Goal: Task Accomplishment & Management: Manage account settings

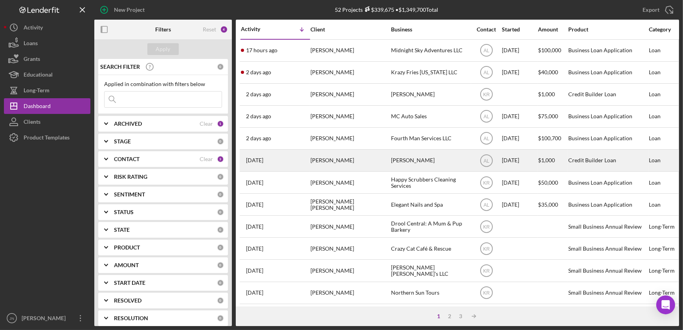
click at [328, 161] on div "[PERSON_NAME]" at bounding box center [350, 160] width 79 height 21
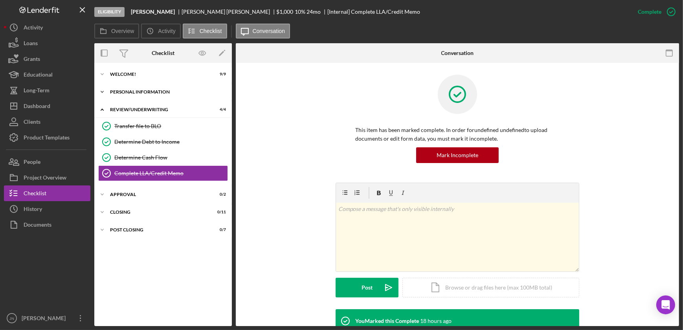
click at [116, 87] on div "Icon/Expander Personal Information 4 / 4" at bounding box center [163, 92] width 138 height 16
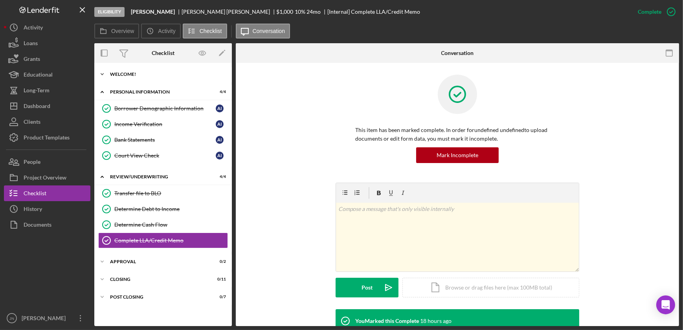
click at [120, 73] on div "Welcome!" at bounding box center [166, 74] width 112 height 5
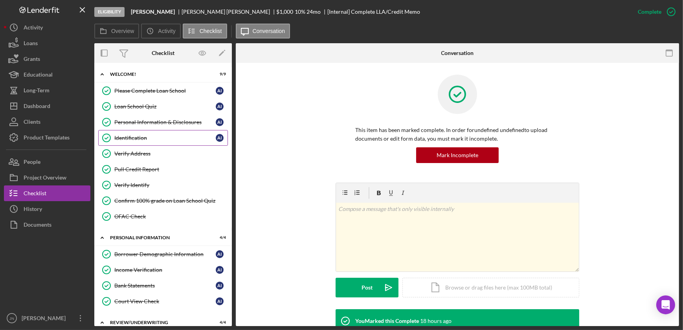
click at [142, 137] on div "Identification" at bounding box center [164, 138] width 101 height 6
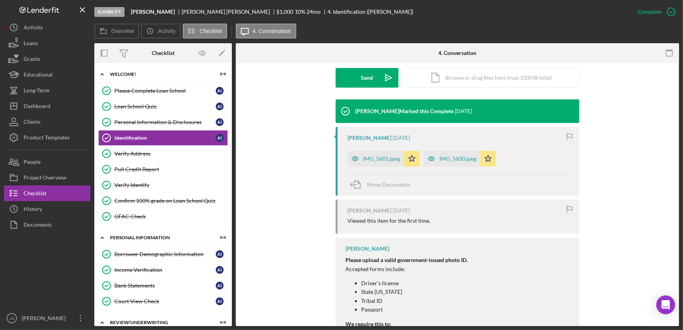
scroll to position [250, 0]
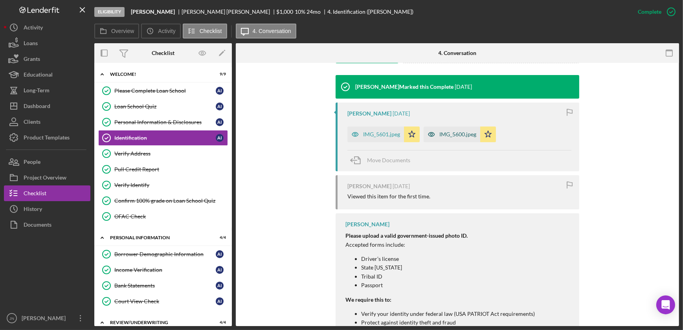
click at [462, 132] on div "IMG_5600.jpeg" at bounding box center [458, 134] width 37 height 6
